Goal: Information Seeking & Learning: Learn about a topic

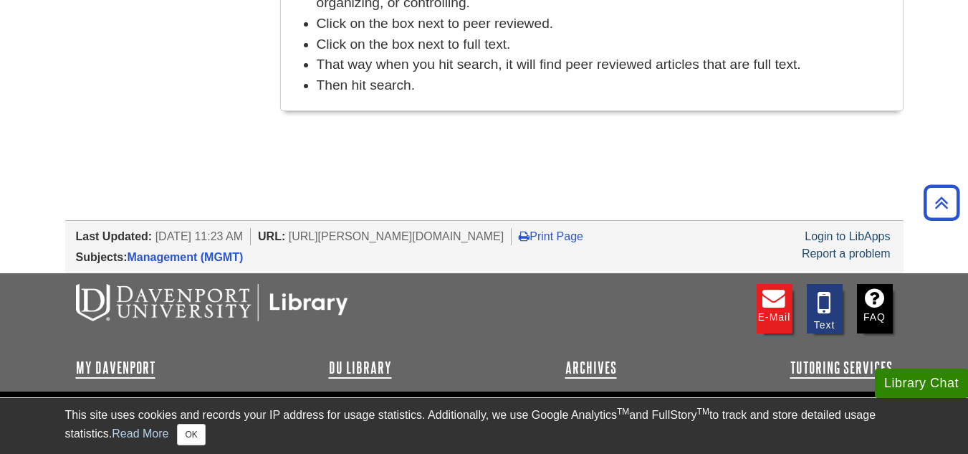
scroll to position [951, 0]
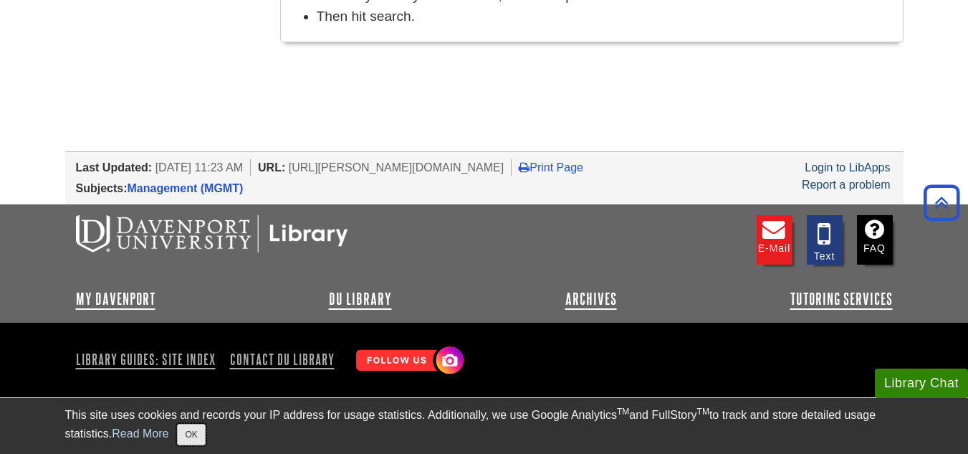
click at [201, 436] on button "OK" at bounding box center [191, 433] width 28 height 21
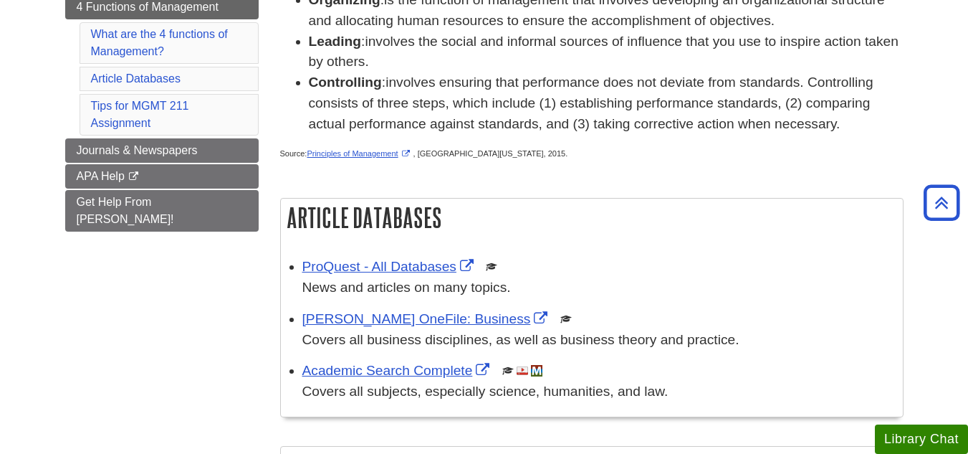
scroll to position [306, 0]
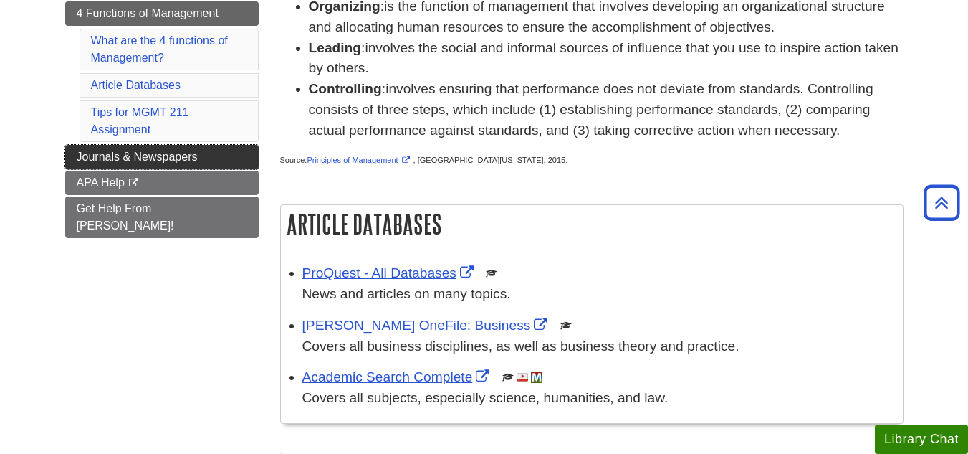
click at [145, 155] on span "Journals & Newspapers" at bounding box center [137, 156] width 121 height 12
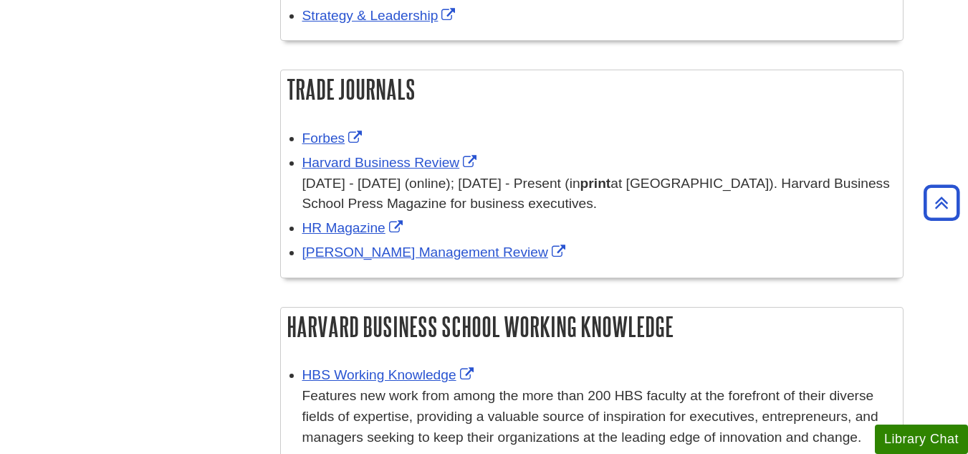
scroll to position [717, 0]
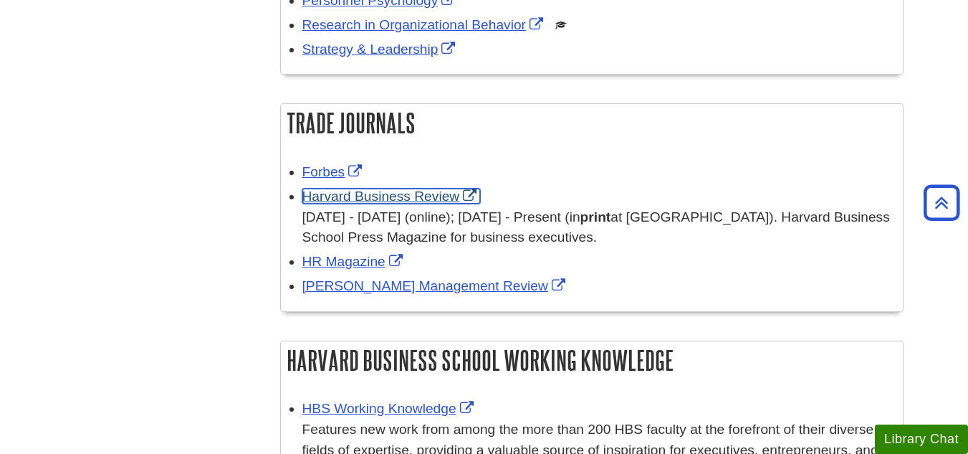
click at [361, 192] on link "Harvard Business Review" at bounding box center [391, 195] width 178 height 15
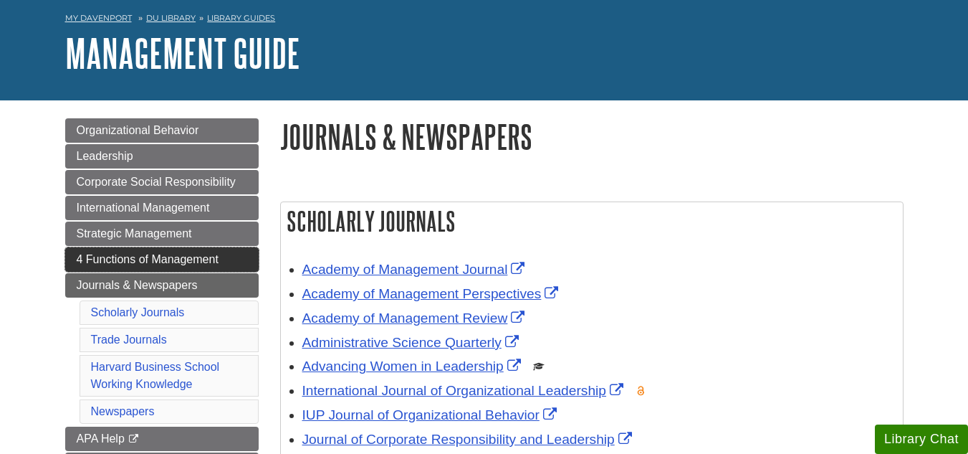
scroll to position [143, 0]
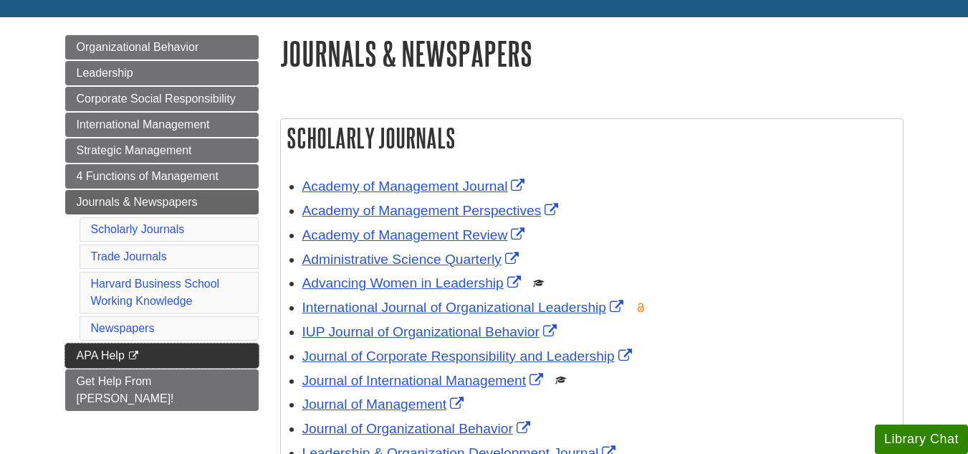
click at [102, 360] on span "APA Help" at bounding box center [101, 355] width 48 height 12
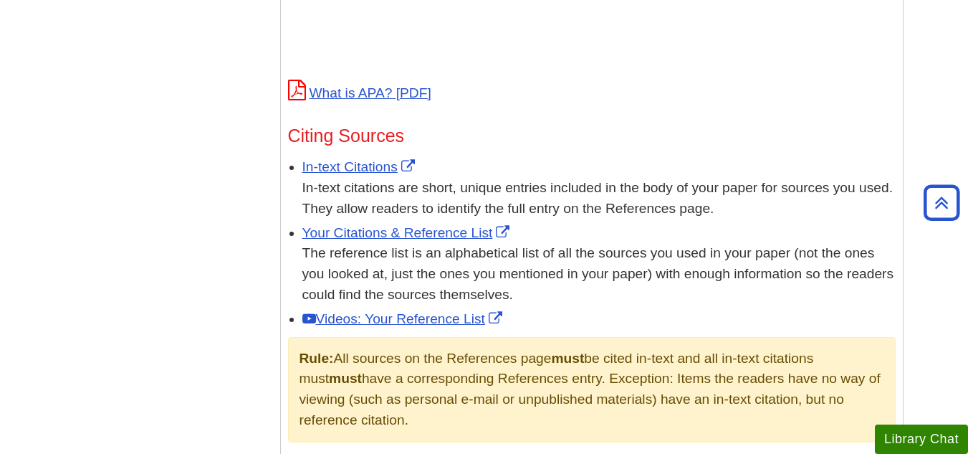
scroll to position [788, 0]
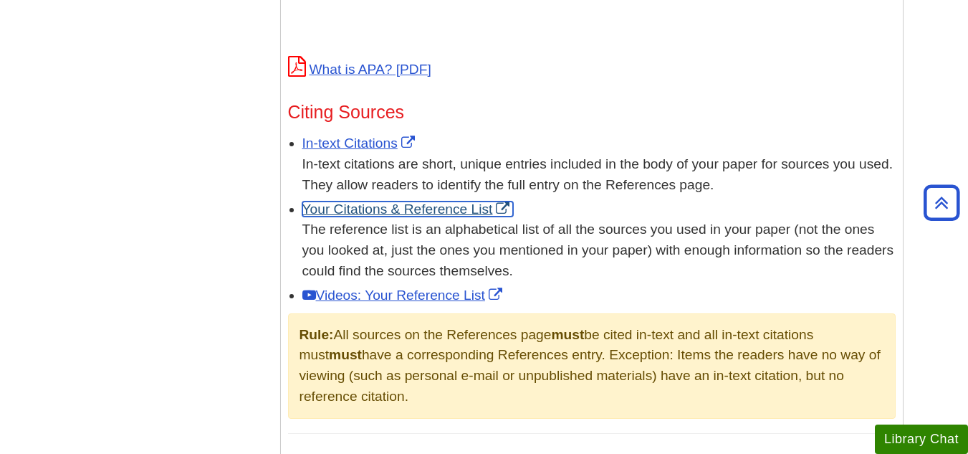
click at [361, 211] on link "Your Citations & Reference List" at bounding box center [407, 208] width 211 height 15
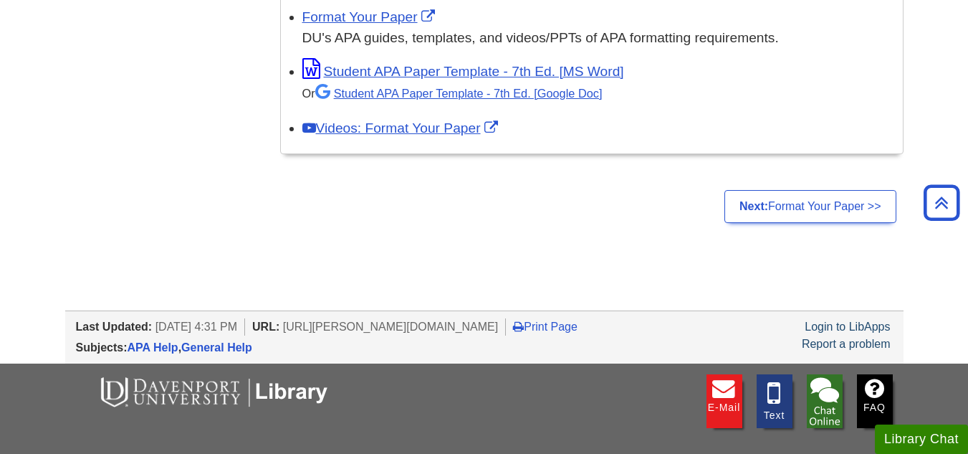
scroll to position [1290, 0]
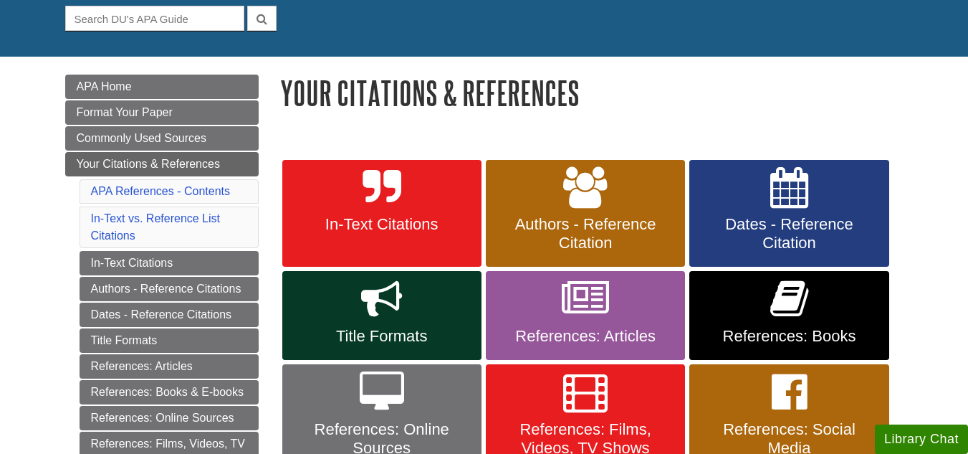
scroll to position [143, 0]
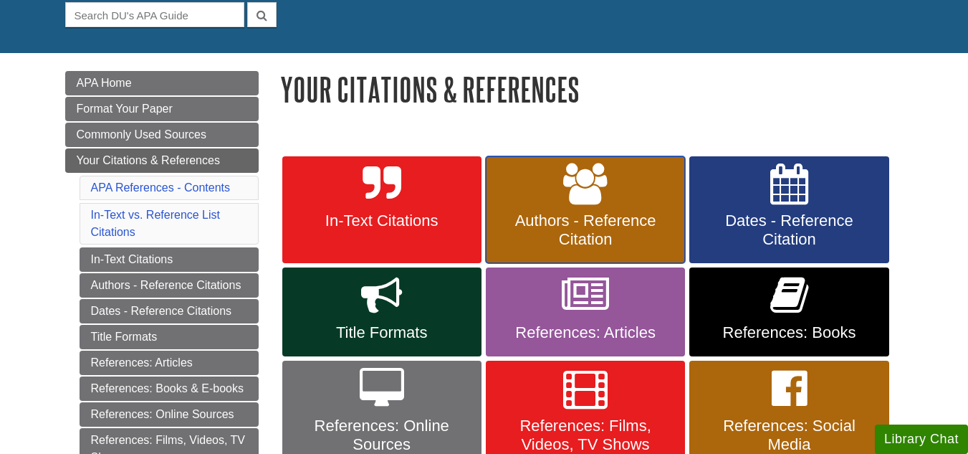
click at [539, 197] on link "Authors - Reference Citation" at bounding box center [585, 209] width 199 height 107
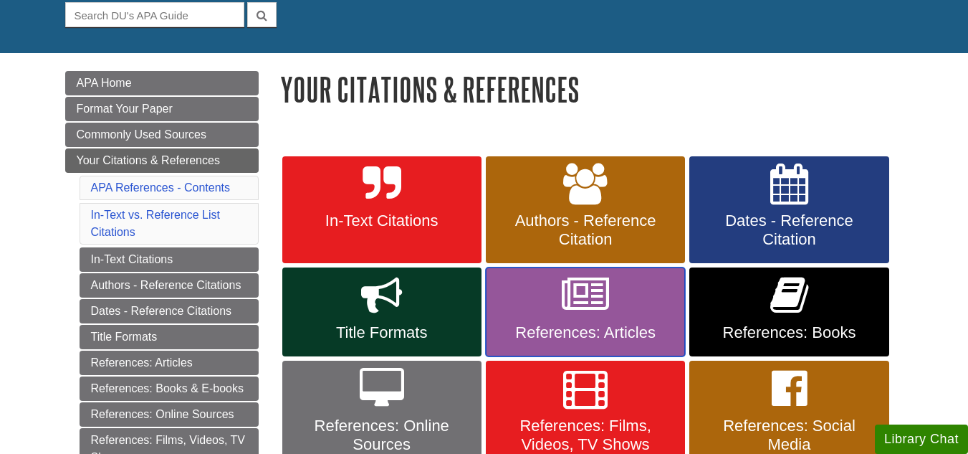
click at [621, 322] on link "References: Articles" at bounding box center [585, 311] width 199 height 89
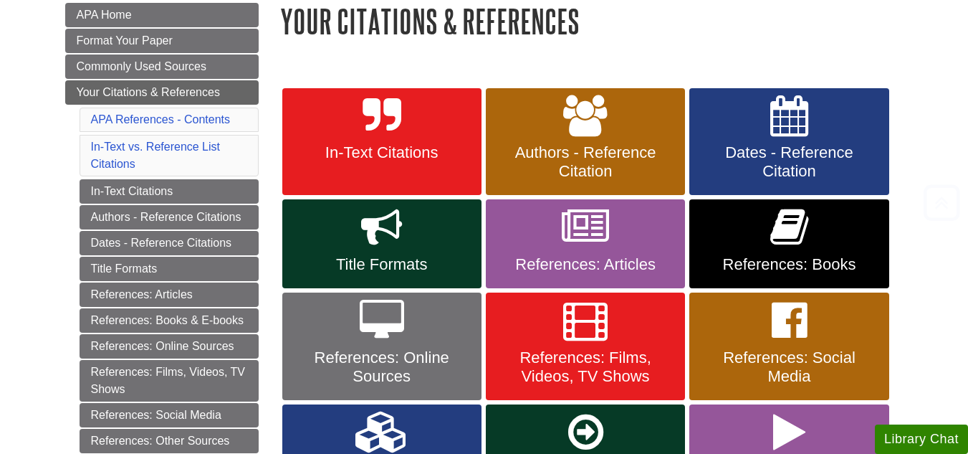
scroll to position [215, 0]
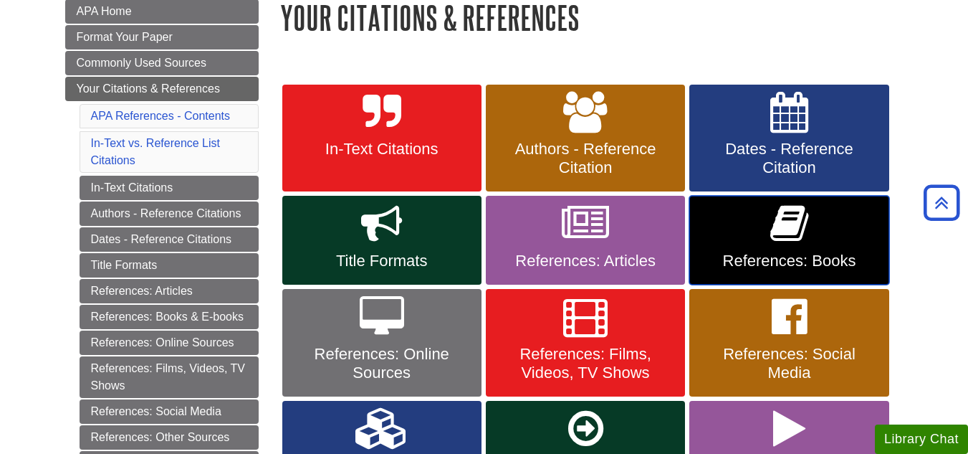
click at [780, 240] on icon at bounding box center [789, 224] width 38 height 42
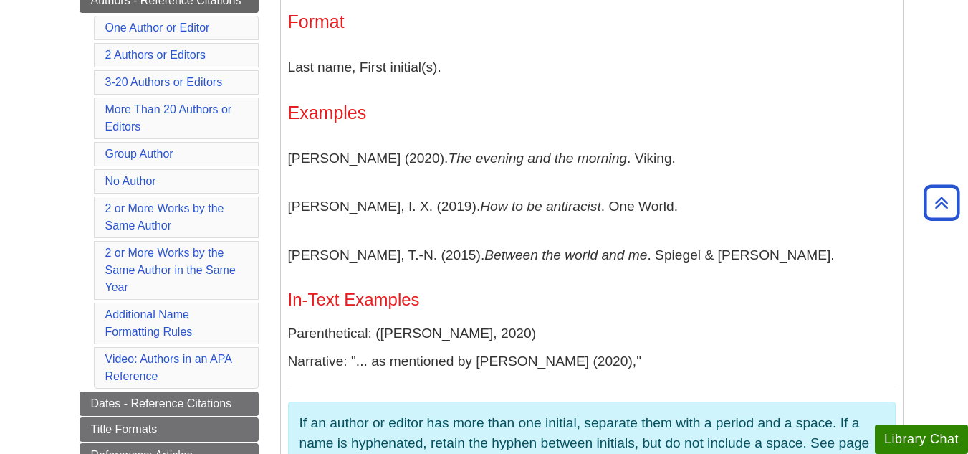
scroll to position [358, 0]
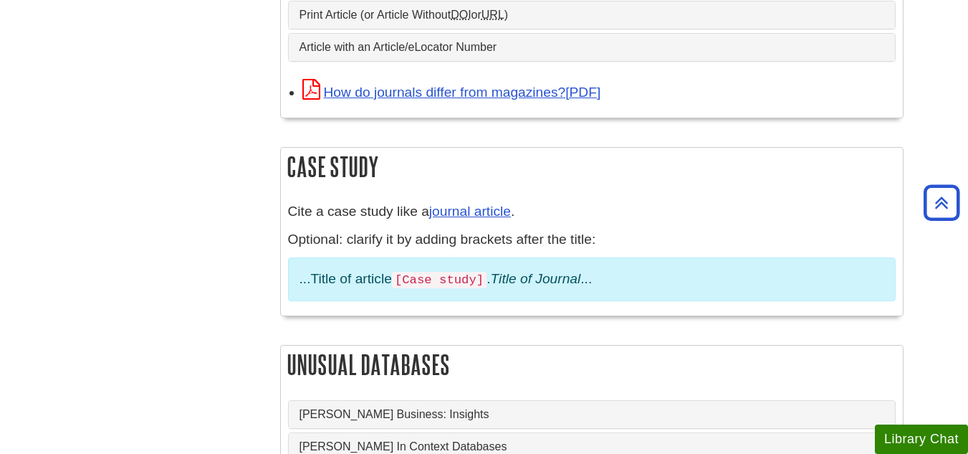
scroll to position [1254, 0]
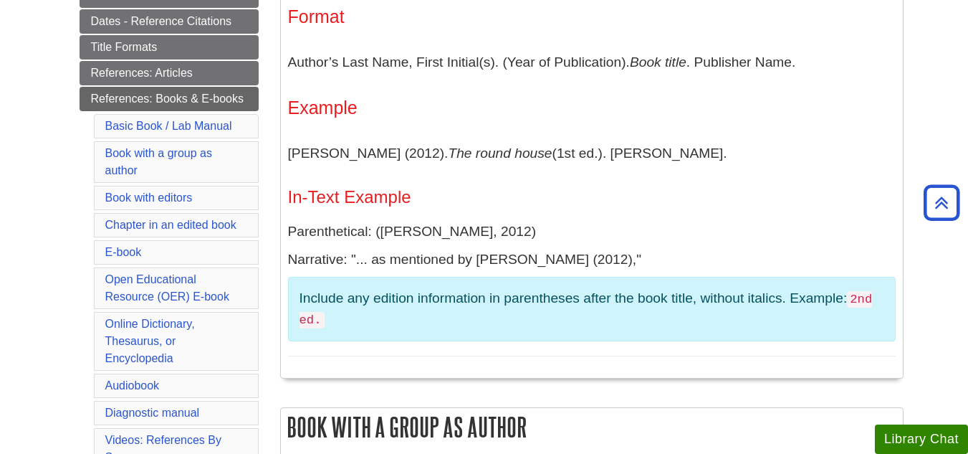
scroll to position [358, 0]
